Goal: Find specific page/section: Find specific page/section

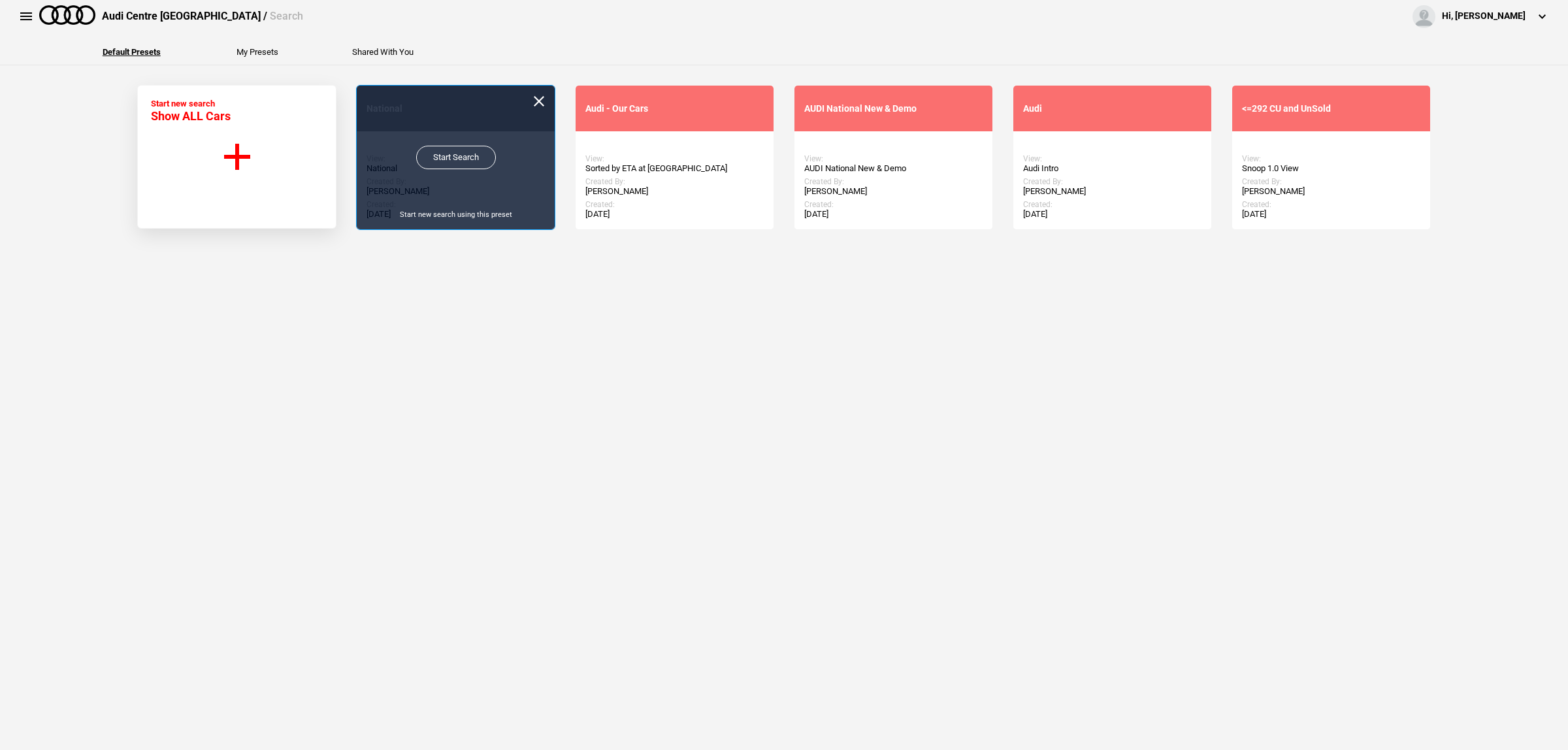
click at [434, 156] on link "Start Search" at bounding box center [456, 158] width 80 height 24
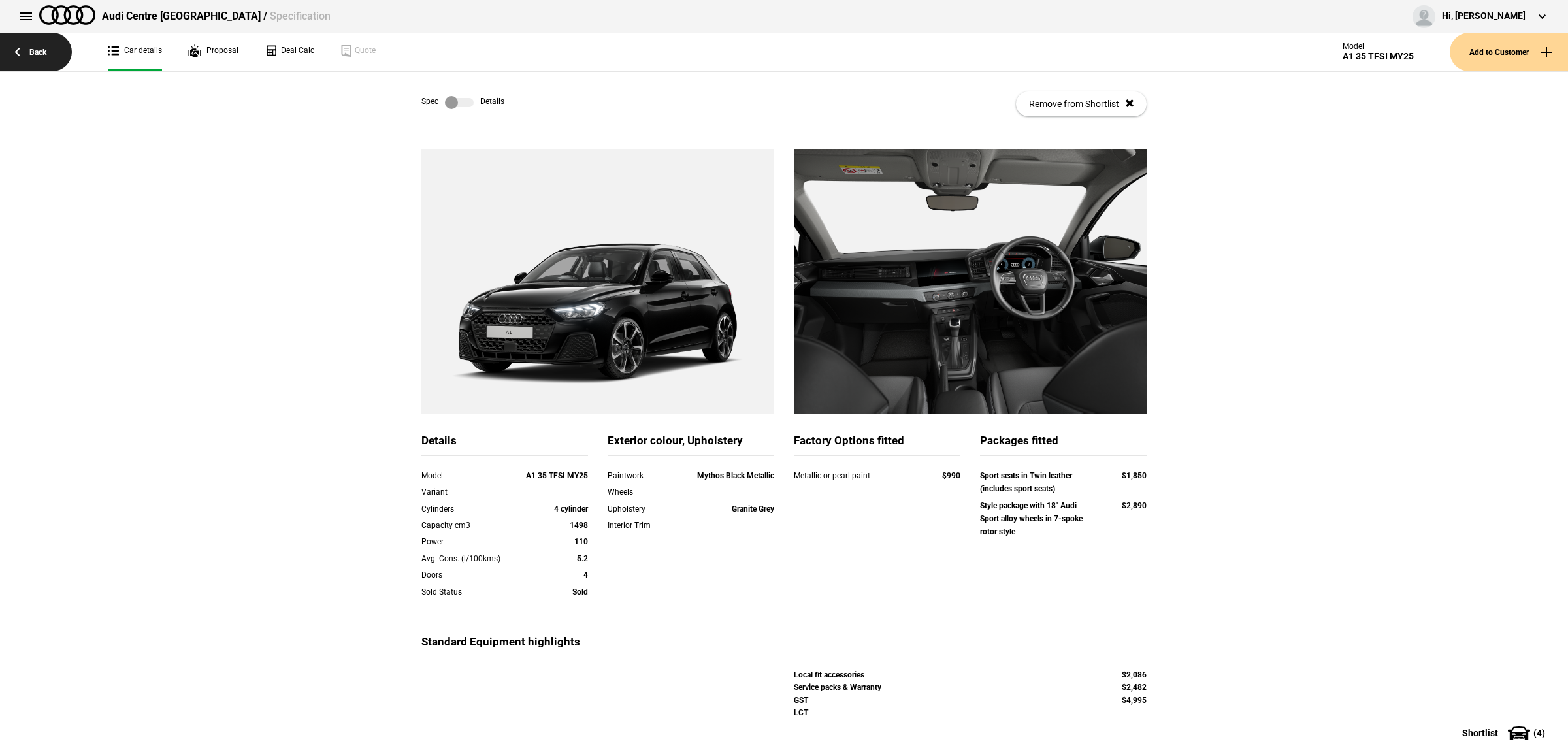
click at [36, 43] on link "Back" at bounding box center [36, 51] width 72 height 39
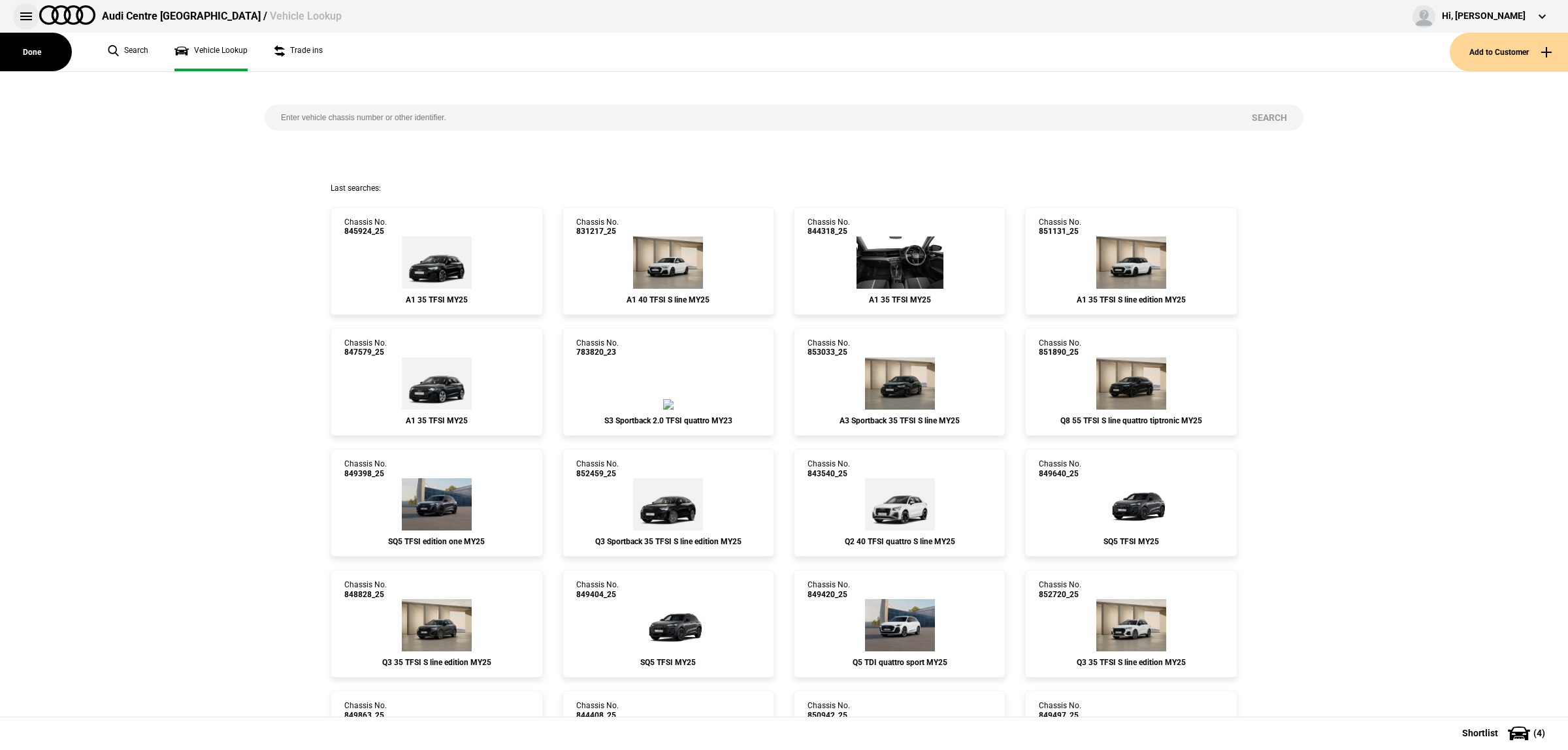
click at [24, 17] on button at bounding box center [26, 16] width 26 height 26
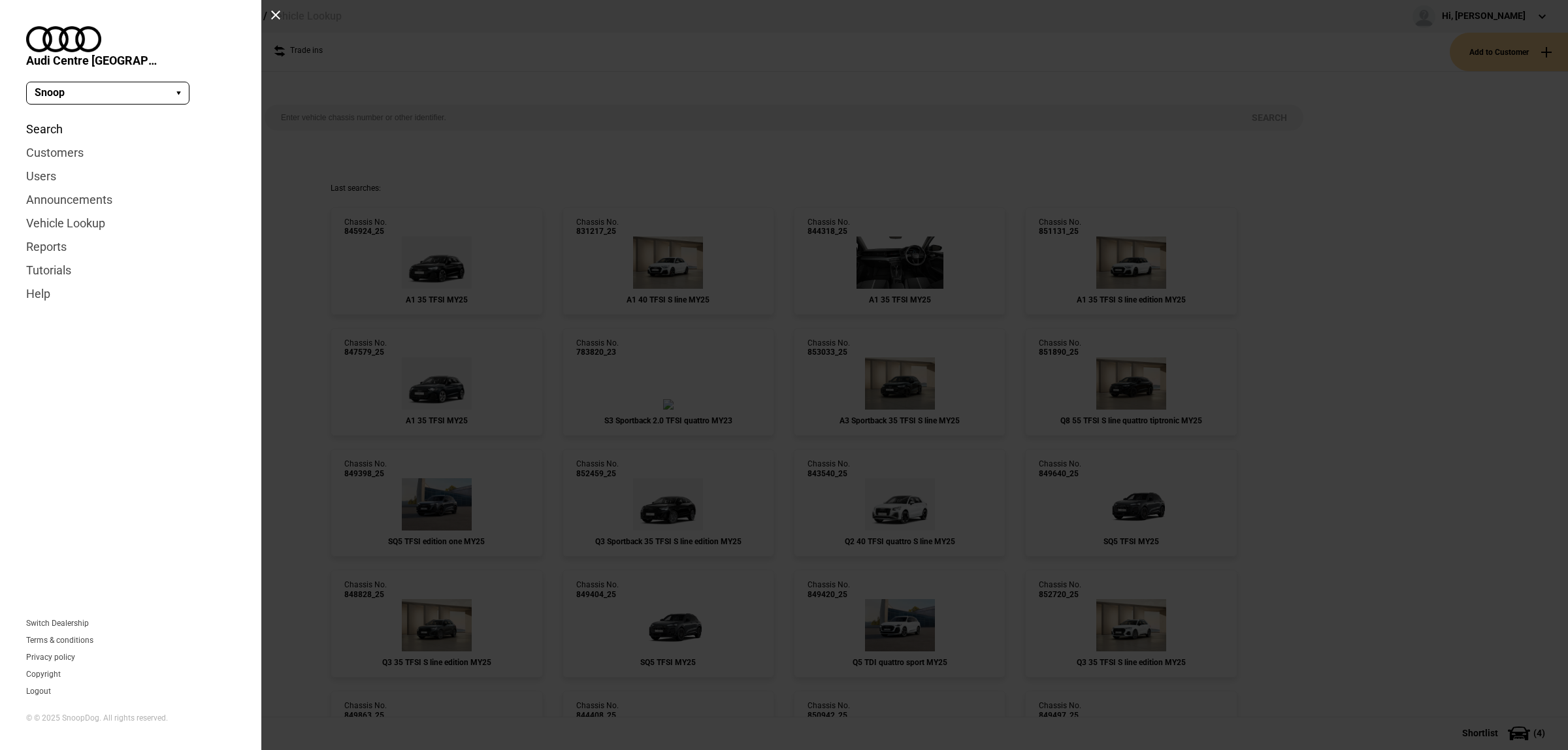
click at [43, 118] on link "Search" at bounding box center [130, 129] width 209 height 24
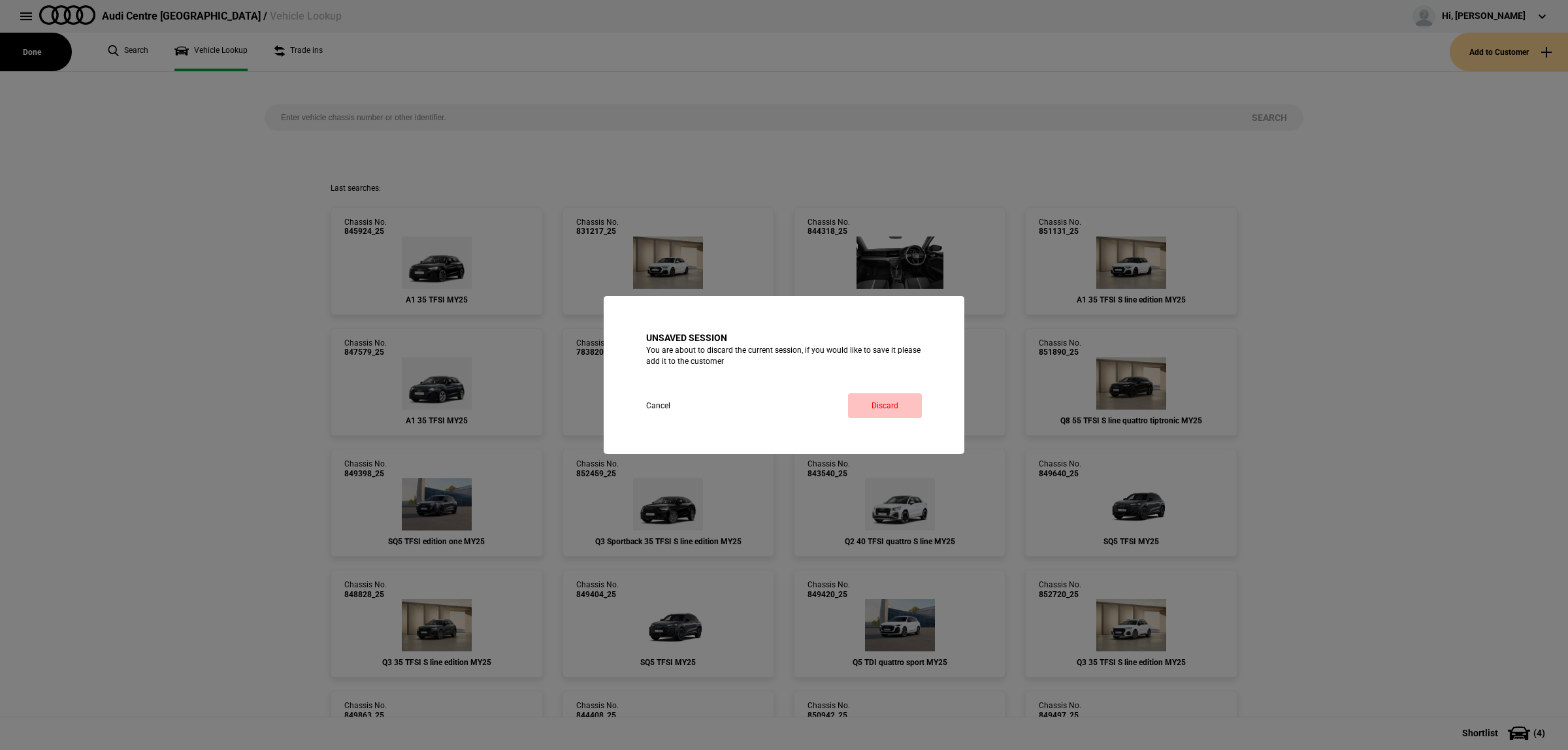
click at [903, 414] on link "Discard" at bounding box center [884, 405] width 73 height 24
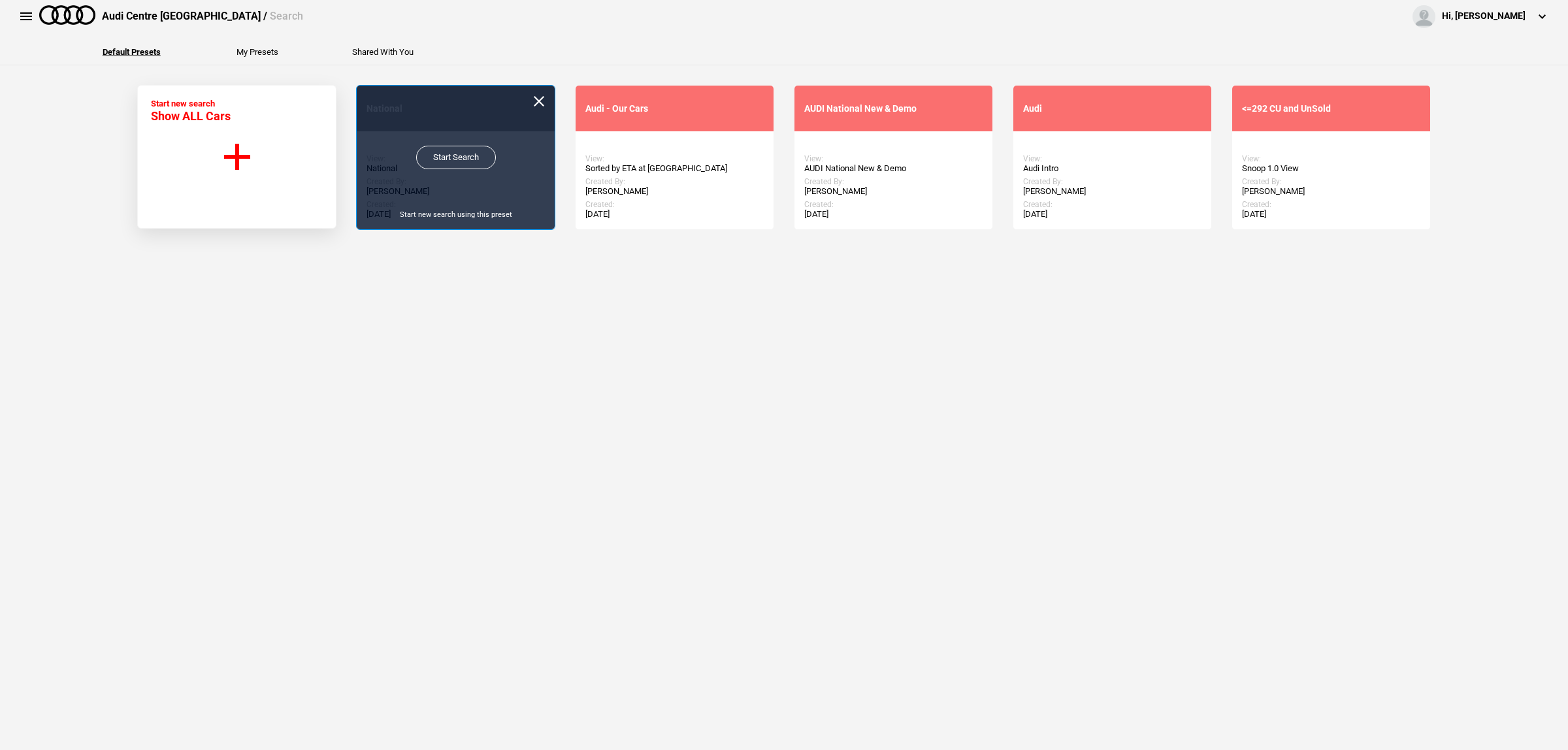
click at [430, 162] on link "Start Search" at bounding box center [456, 158] width 80 height 24
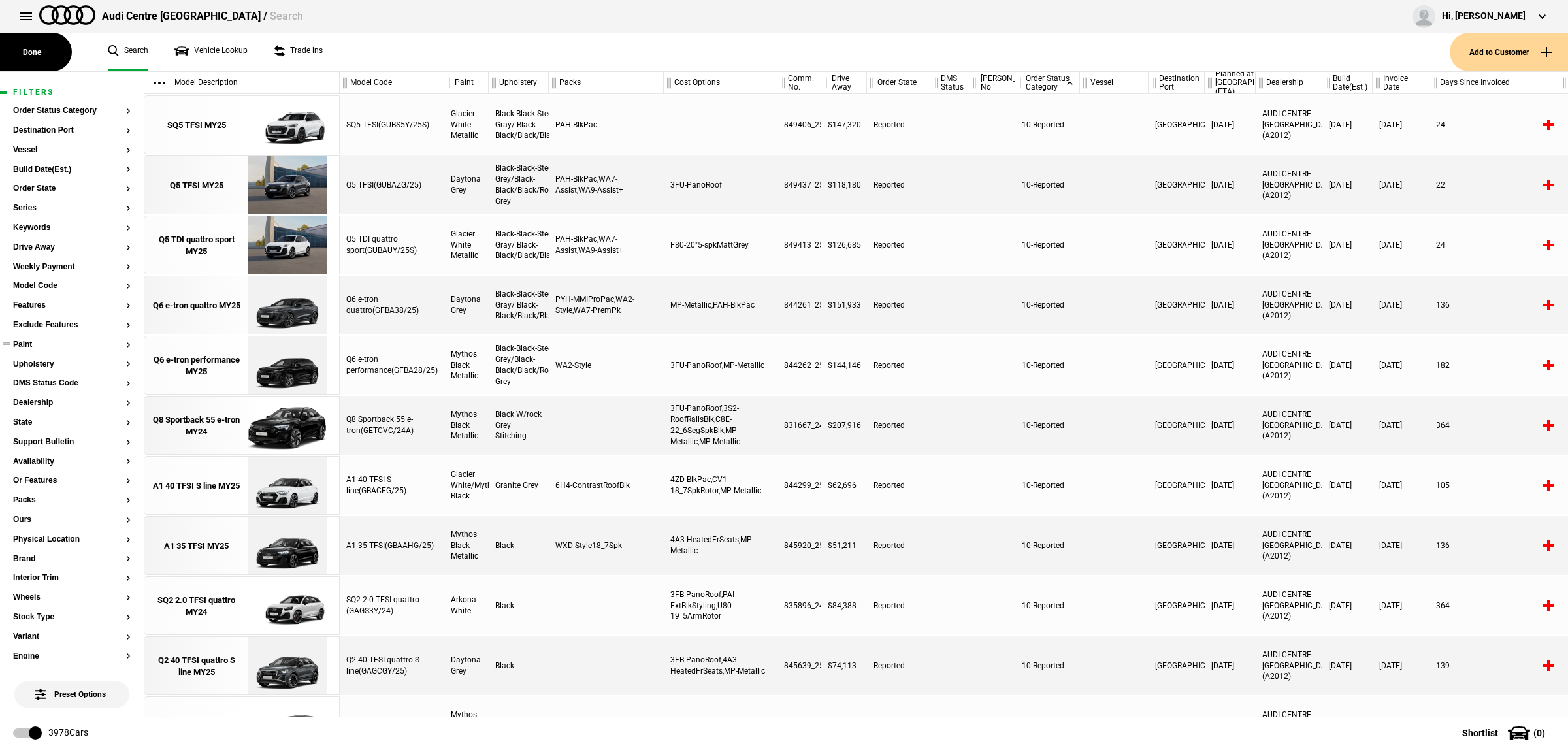
click at [54, 345] on button "Paint" at bounding box center [72, 345] width 118 height 9
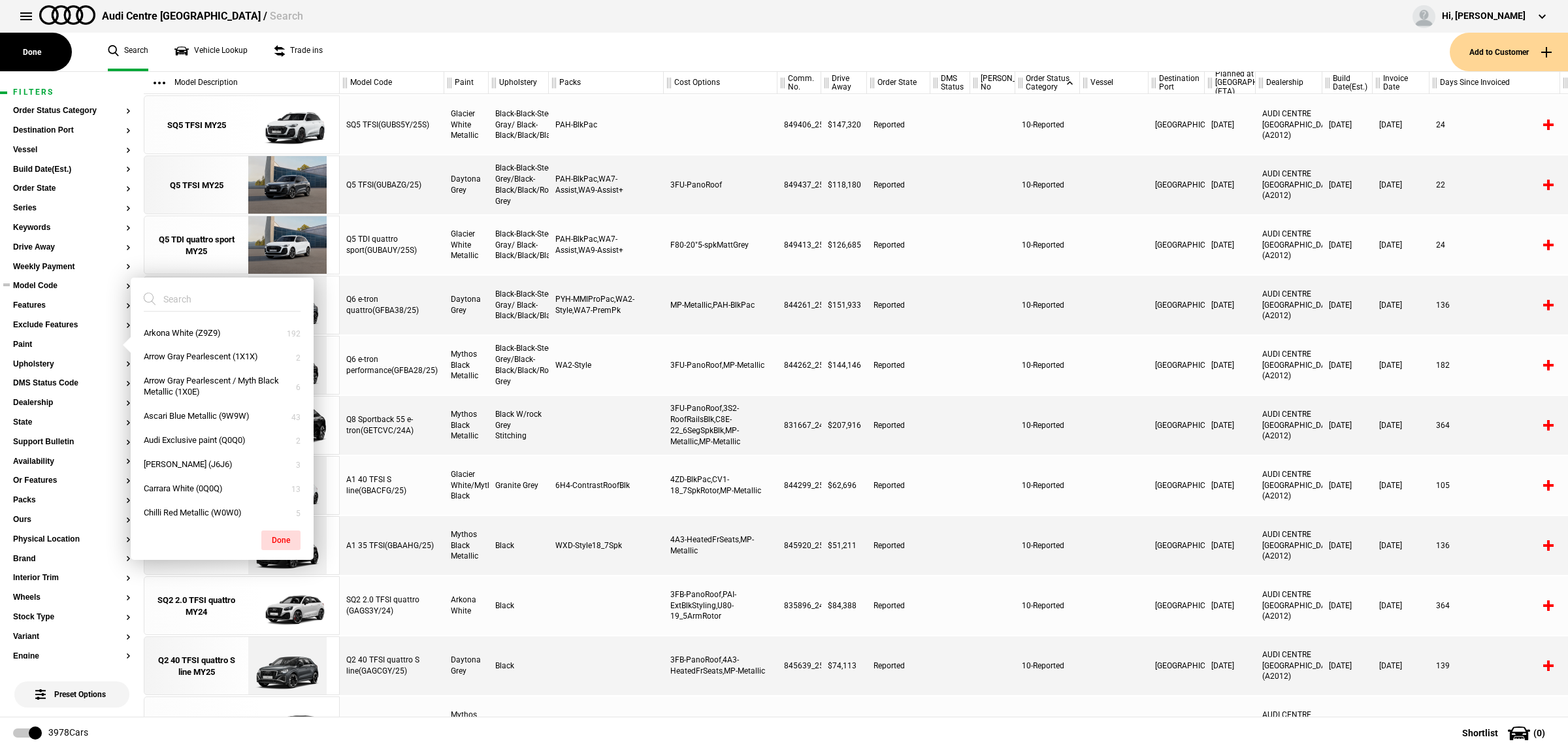
click at [50, 286] on button "Model Code" at bounding box center [72, 287] width 118 height 9
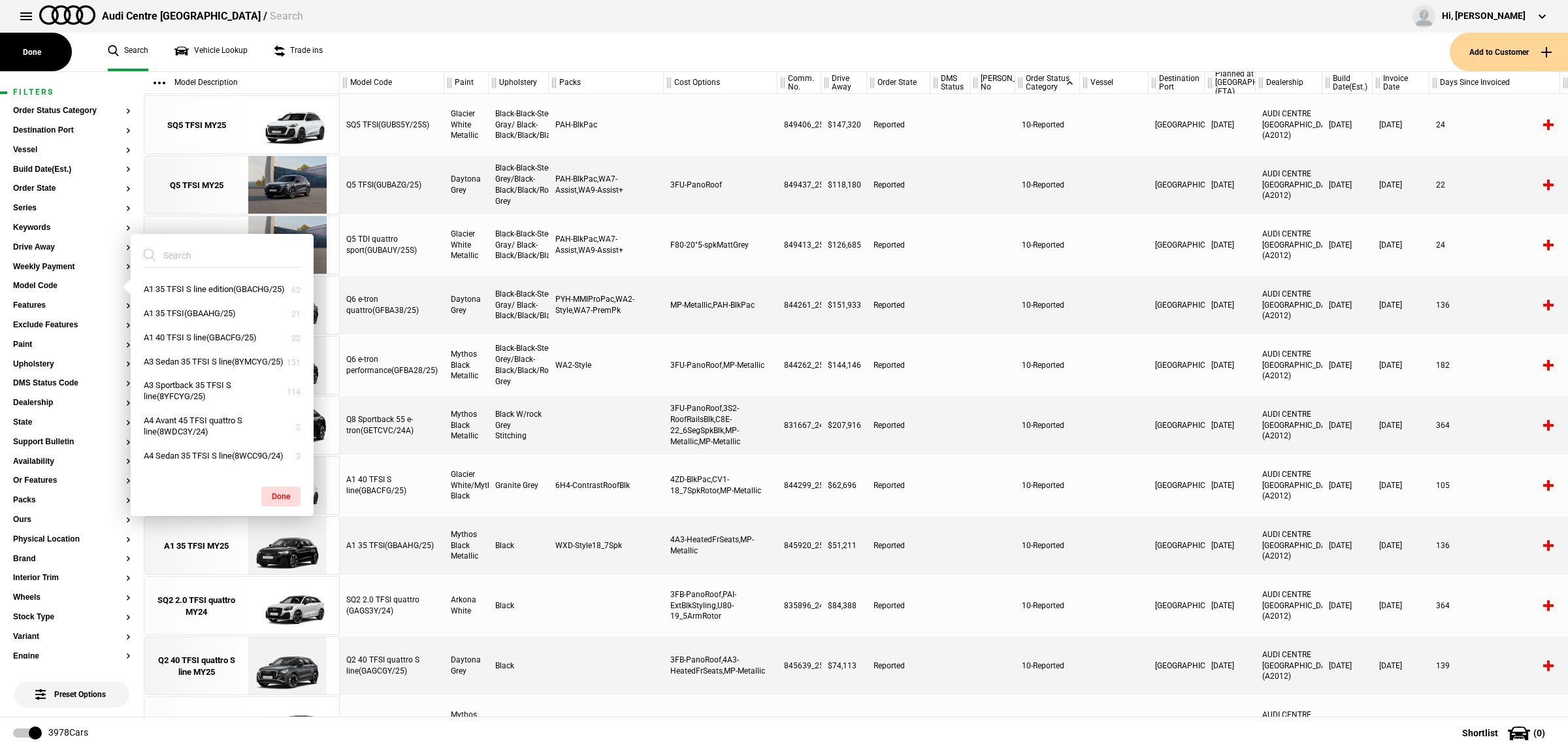
click at [244, 250] on input "search" at bounding box center [214, 256] width 141 height 24
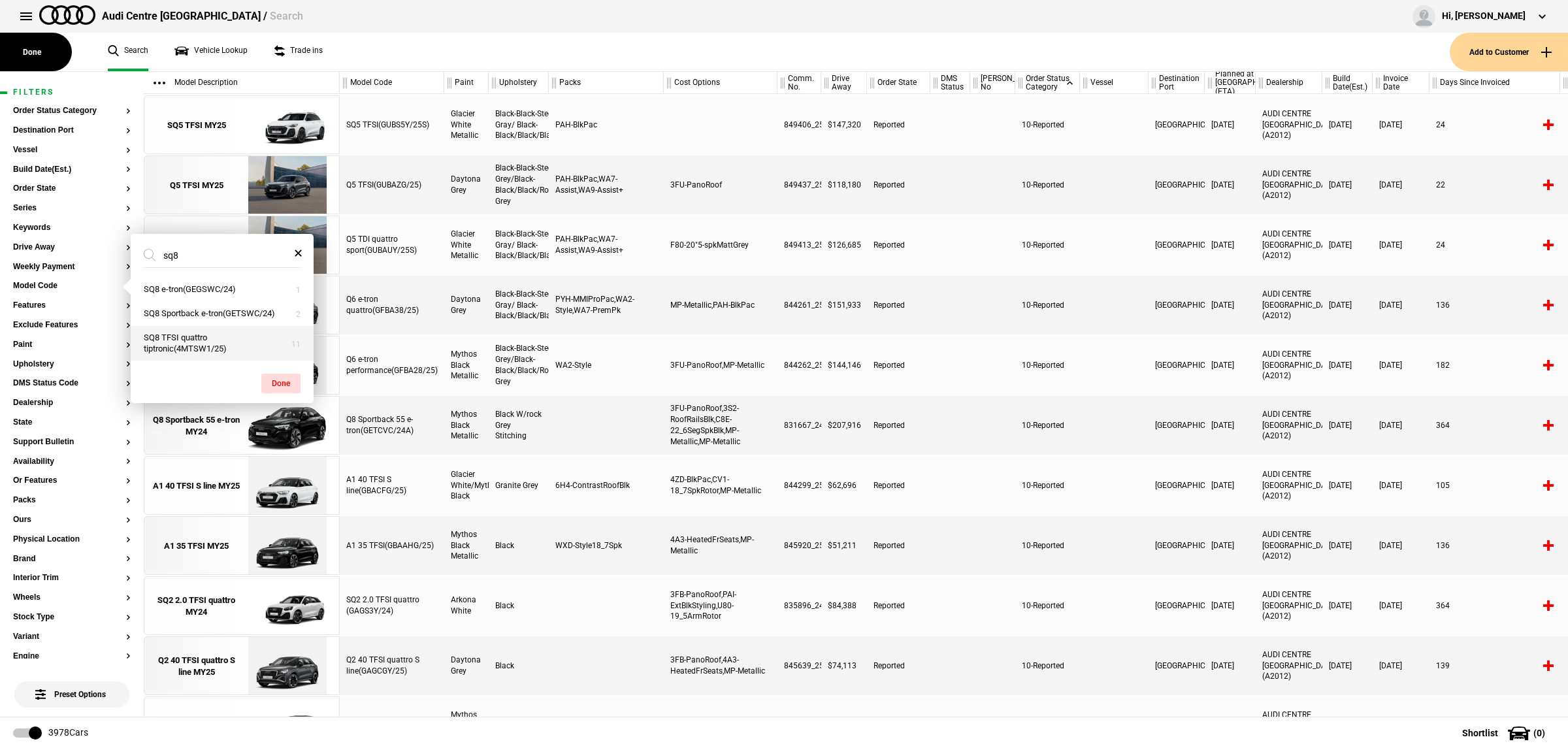
type input "sq8"
click at [225, 353] on button "SQ8 TFSI quattro tiptronic(4MTSW1/25)" at bounding box center [222, 343] width 183 height 36
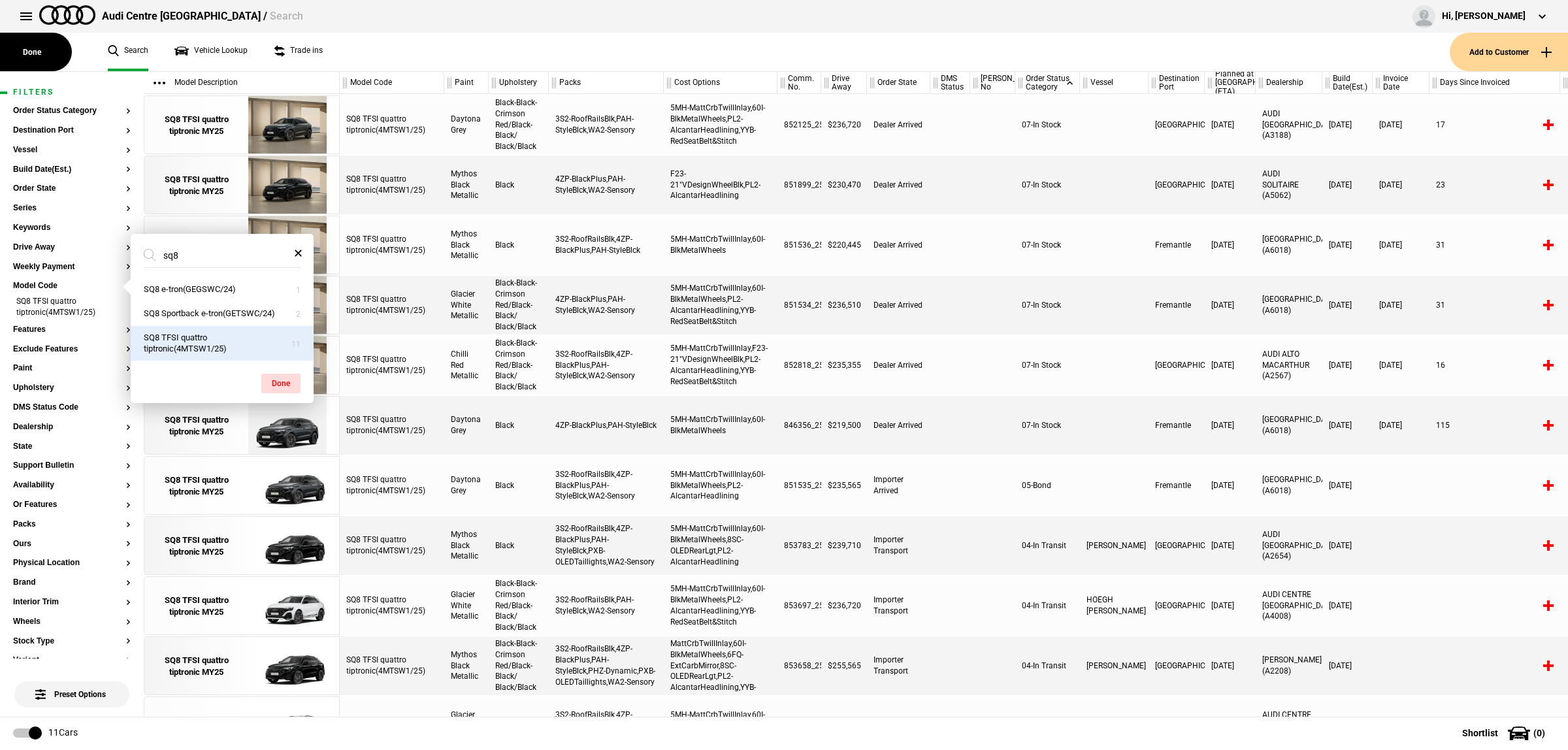
click at [992, 388] on div at bounding box center [992, 365] width 45 height 58
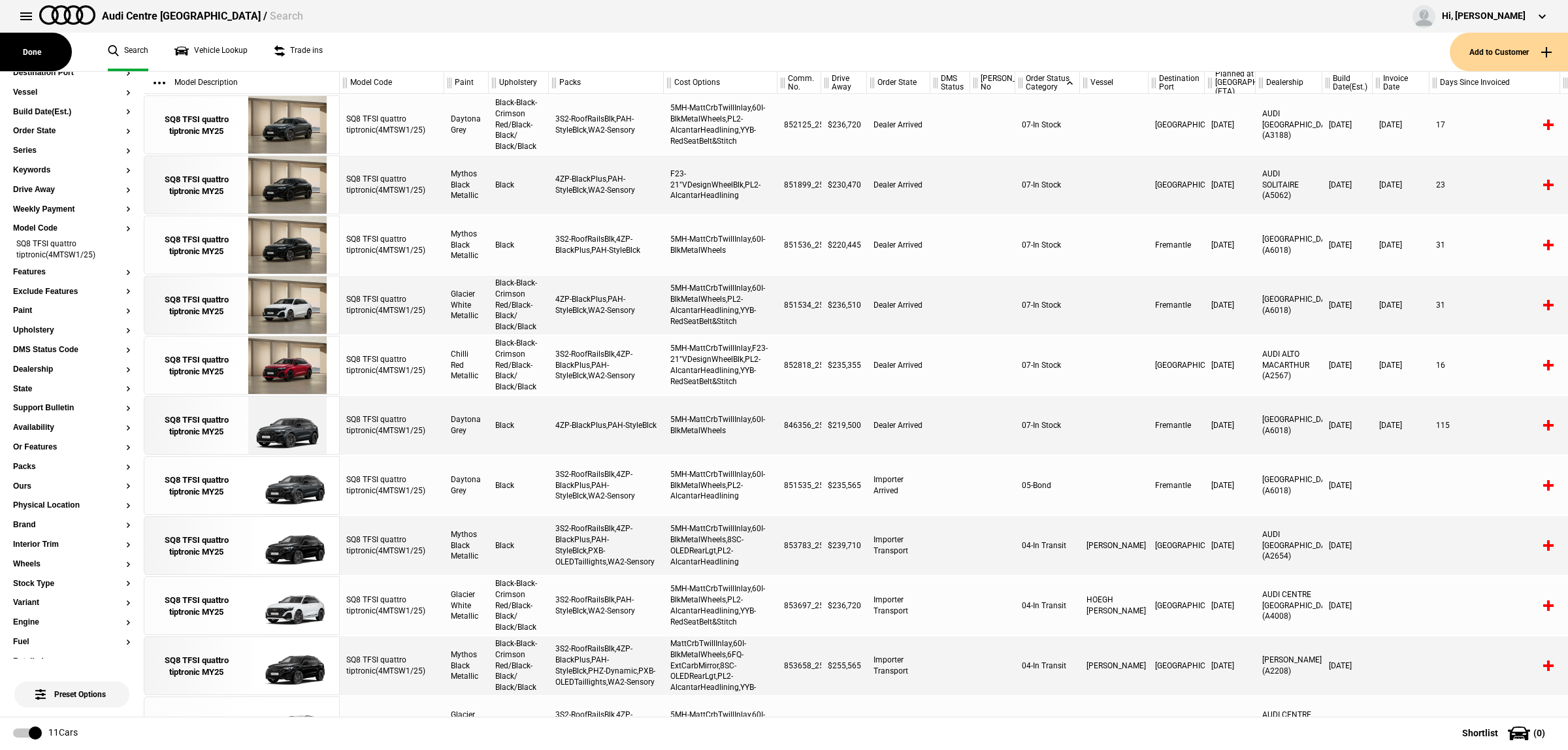
scroll to position [47, 0]
click at [66, 384] on section "Dealership" at bounding box center [72, 385] width 118 height 20
click at [37, 376] on button "Dealership" at bounding box center [72, 381] width 118 height 9
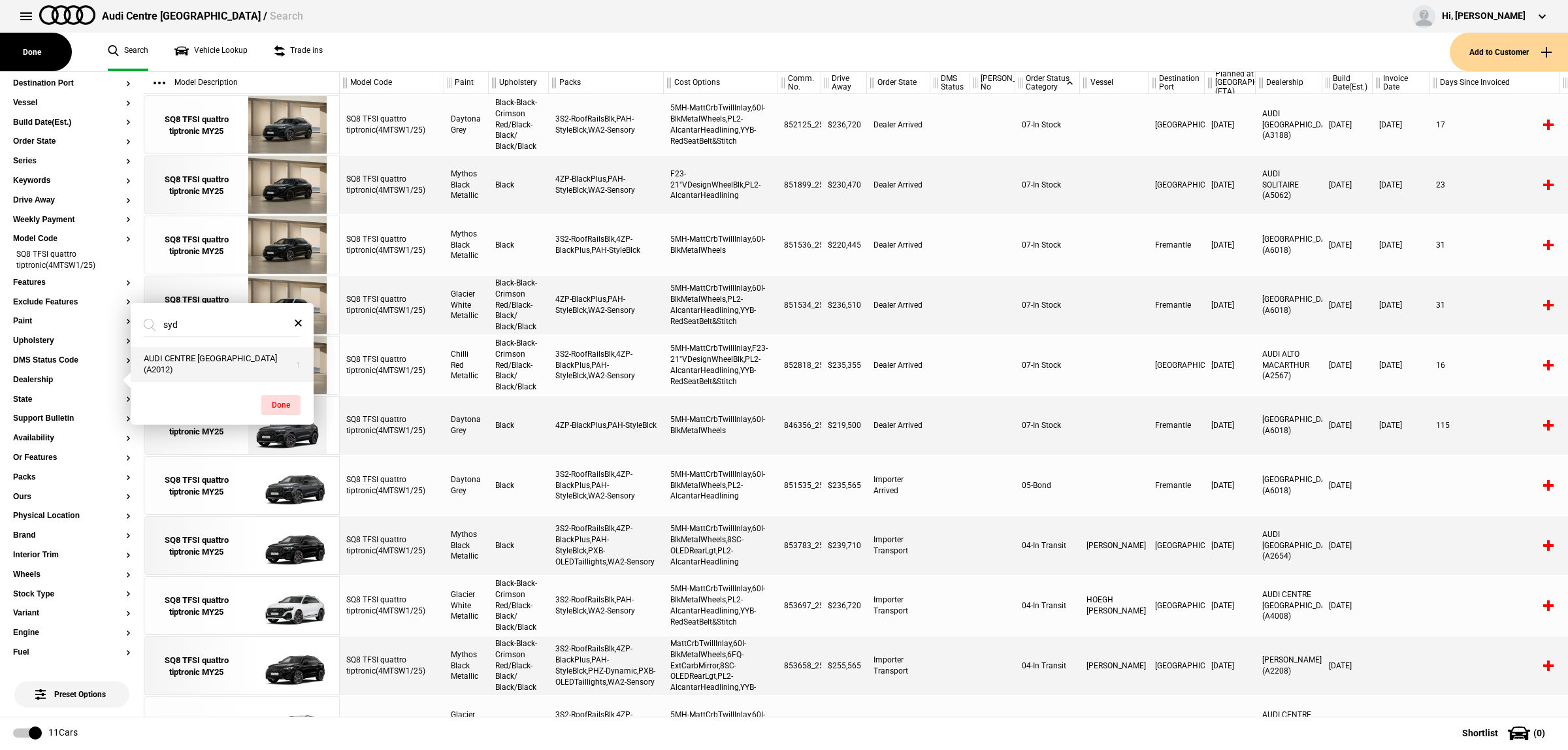
type input "syd"
click at [197, 354] on button "AUDI CENTRE [GEOGRAPHIC_DATA] (A2012)" at bounding box center [222, 364] width 183 height 36
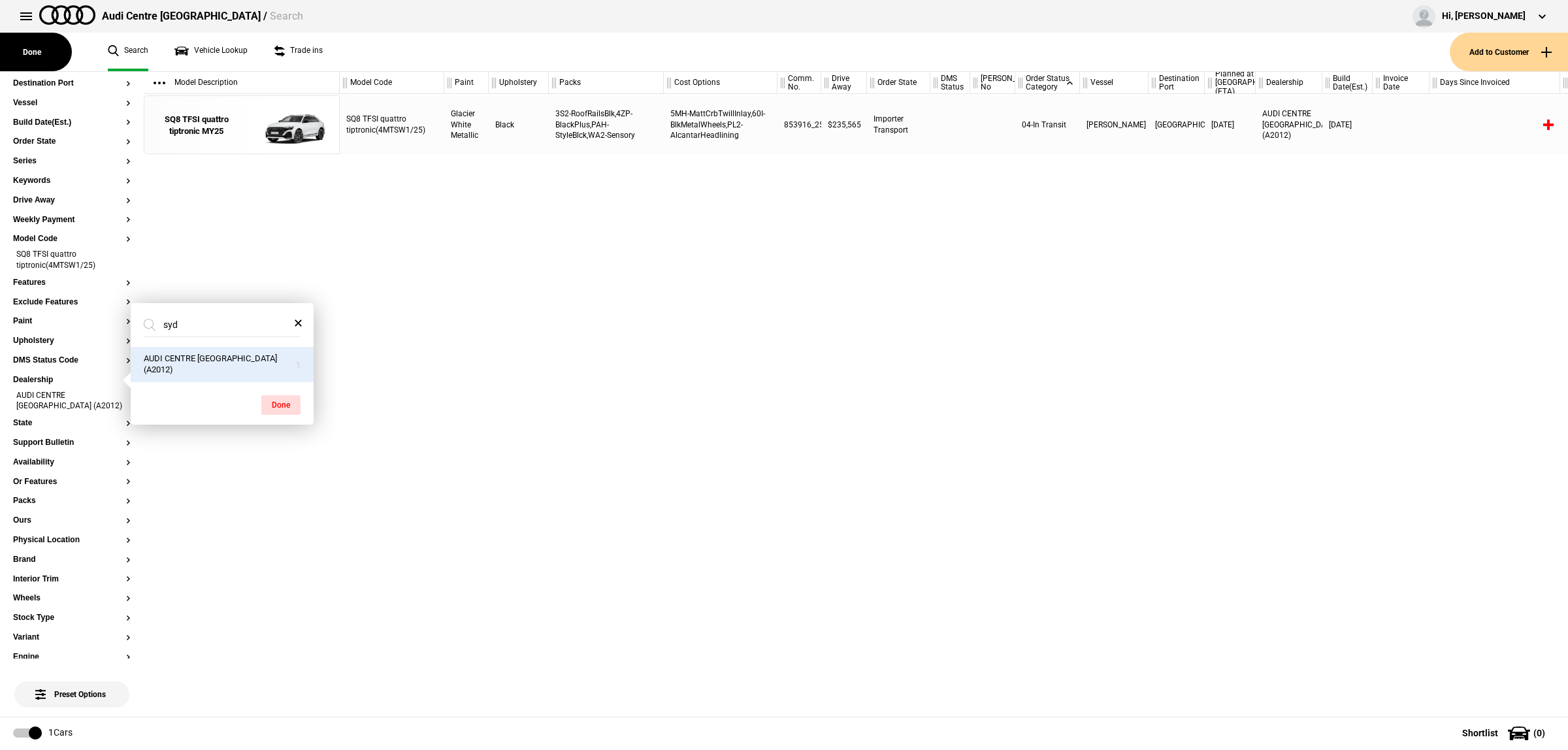
click at [699, 392] on div "SQ8 TFSI quattro tiptronic(4MTSW1/25) Glacier White Metallic Black 3S2-RoofRail…" at bounding box center [953, 405] width 1228 height 622
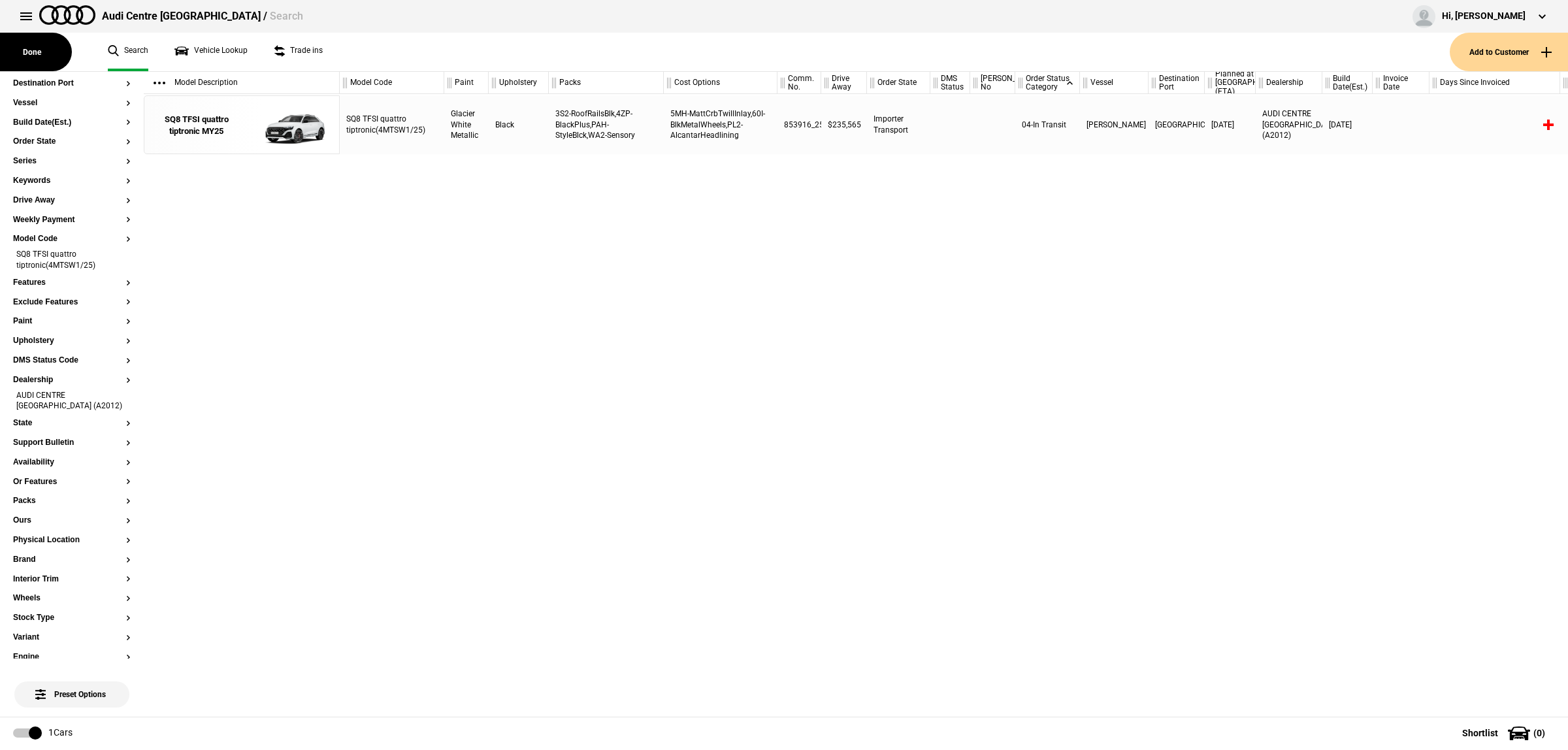
click at [593, 133] on div "3S2-RoofRailsBlk,4ZP-BlackPlus,PAH-StyleBlck,WA2-Sensory" at bounding box center [606, 125] width 115 height 58
click at [324, 129] on img at bounding box center [287, 126] width 91 height 58
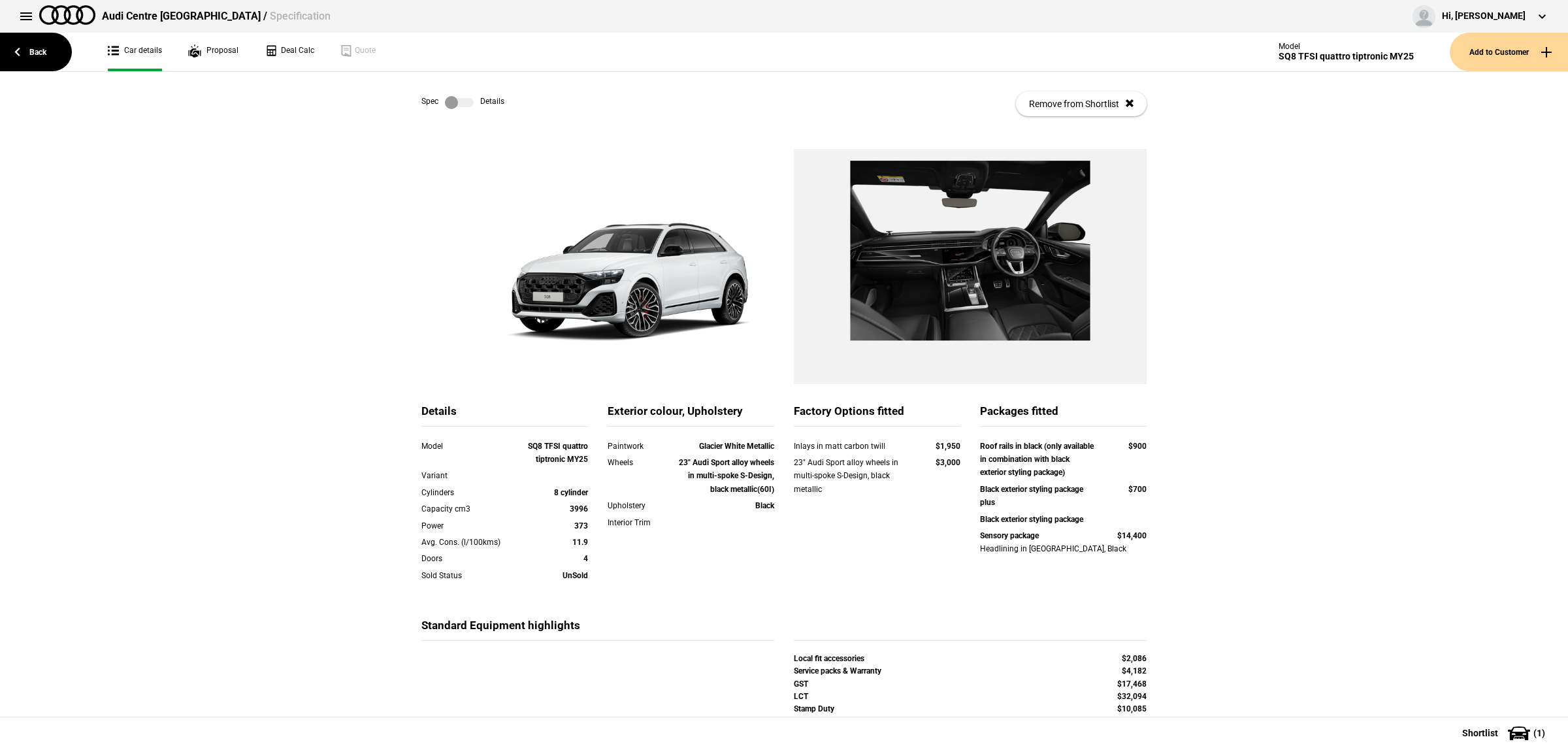
scroll to position [81, 0]
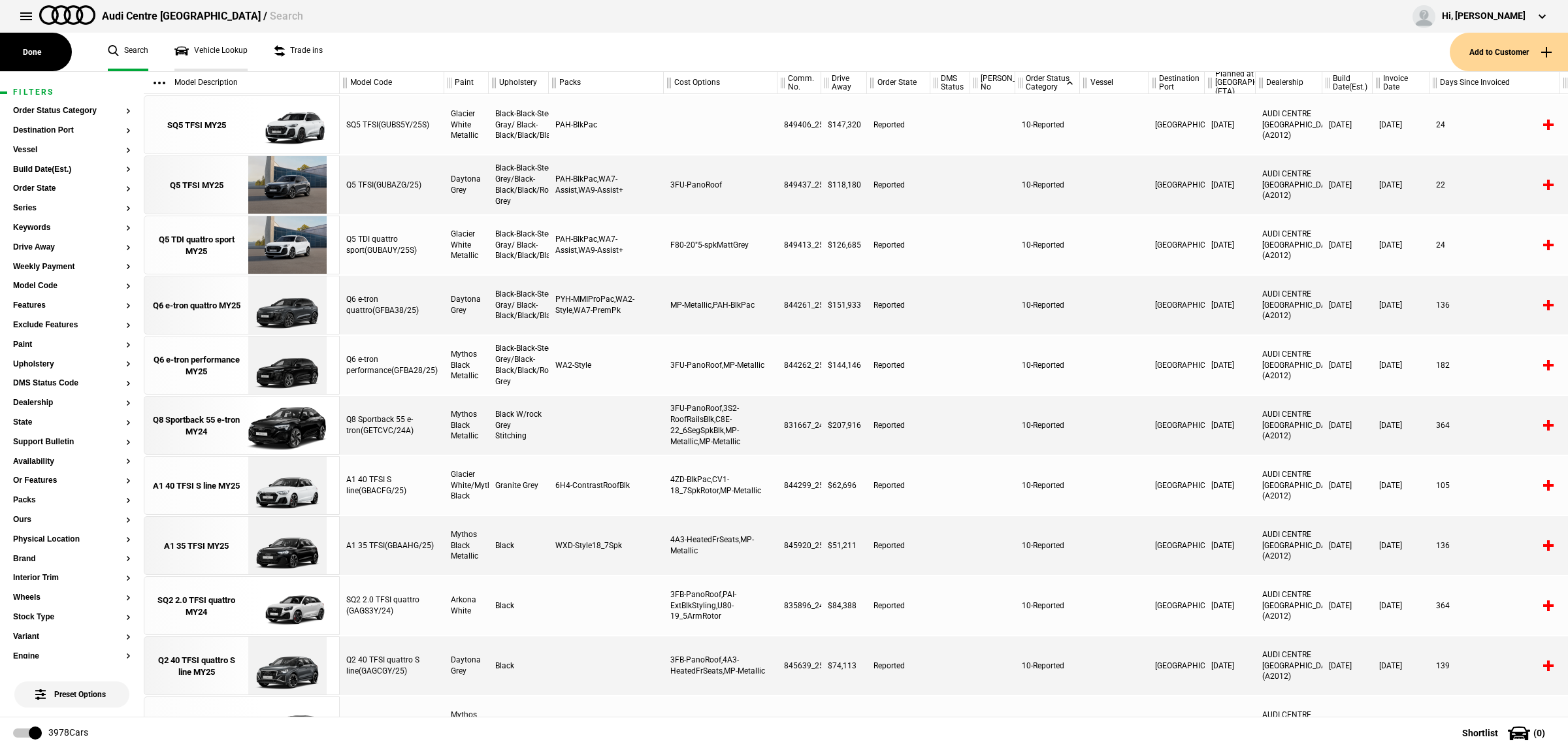
click at [221, 49] on link "Vehicle Lookup" at bounding box center [211, 51] width 73 height 39
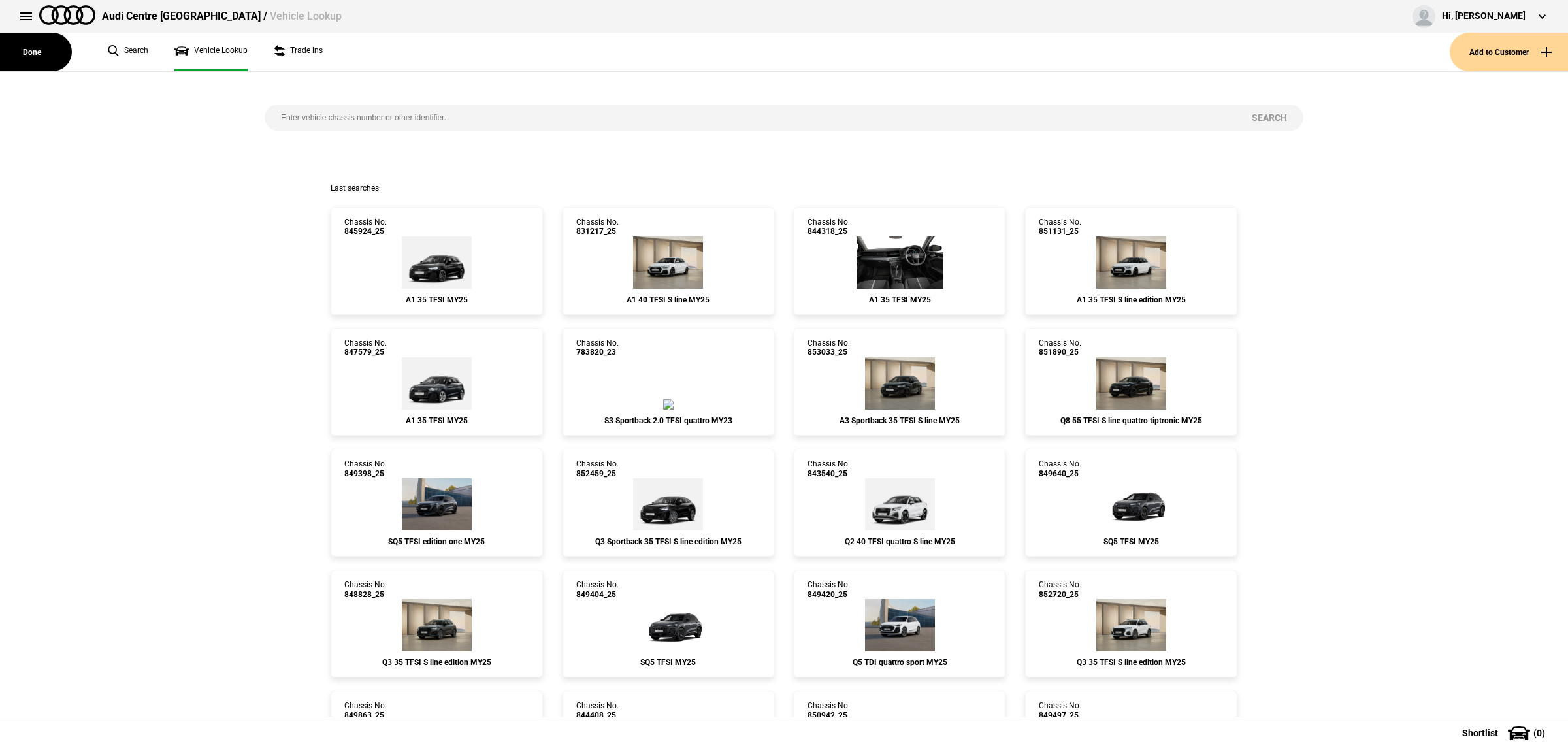
click at [338, 114] on input "search" at bounding box center [749, 117] width 970 height 26
paste input "851890"
type input "851890"
